Goal: Navigation & Orientation: Find specific page/section

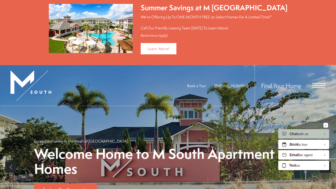
click at [309, 87] on div "Find Your Home" at bounding box center [289, 85] width 71 height 41
click at [316, 87] on span "Open Menu" at bounding box center [318, 87] width 13 height 1
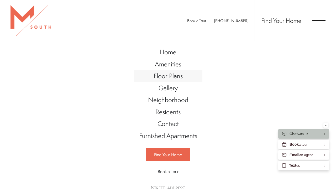
click at [166, 78] on span "Floor Plans" at bounding box center [167, 75] width 29 height 9
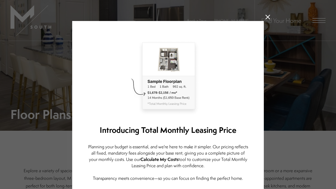
click at [267, 18] on icon at bounding box center [267, 17] width 5 height 5
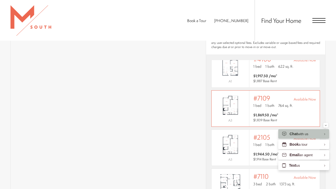
scroll to position [337, 0]
click at [235, 105] on img "View #7109" at bounding box center [230, 104] width 38 height 24
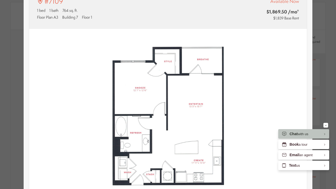
type input "**********"
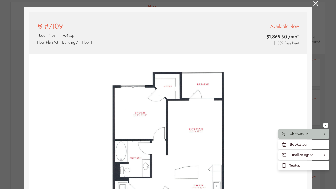
scroll to position [8, 0]
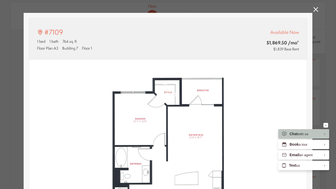
click at [316, 10] on icon at bounding box center [315, 9] width 5 height 5
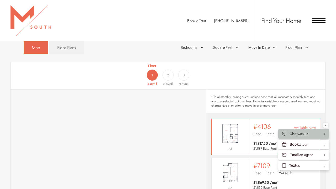
scroll to position [277, 0]
click at [169, 70] on div "2" at bounding box center [167, 75] width 11 height 11
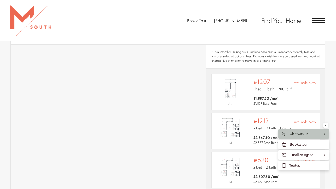
scroll to position [284, 0]
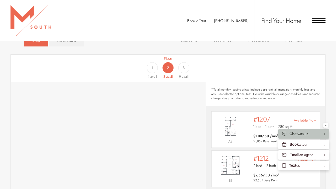
click at [182, 62] on div "3" at bounding box center [183, 67] width 11 height 11
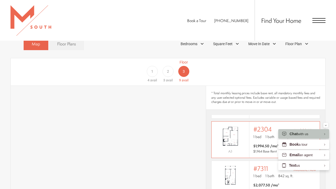
scroll to position [108, 0]
